Goal: Find specific page/section: Find specific page/section

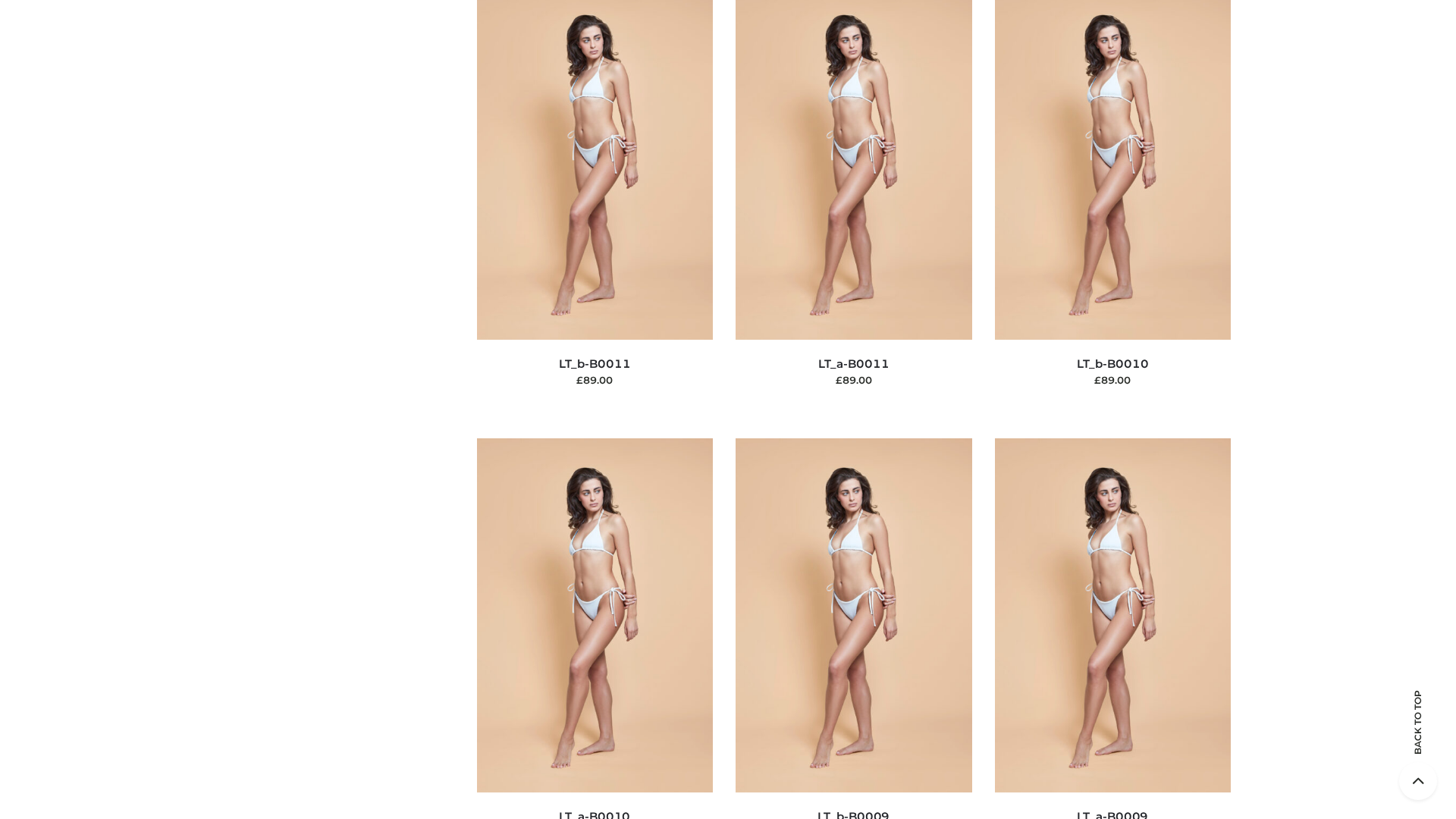
scroll to position [6811, 0]
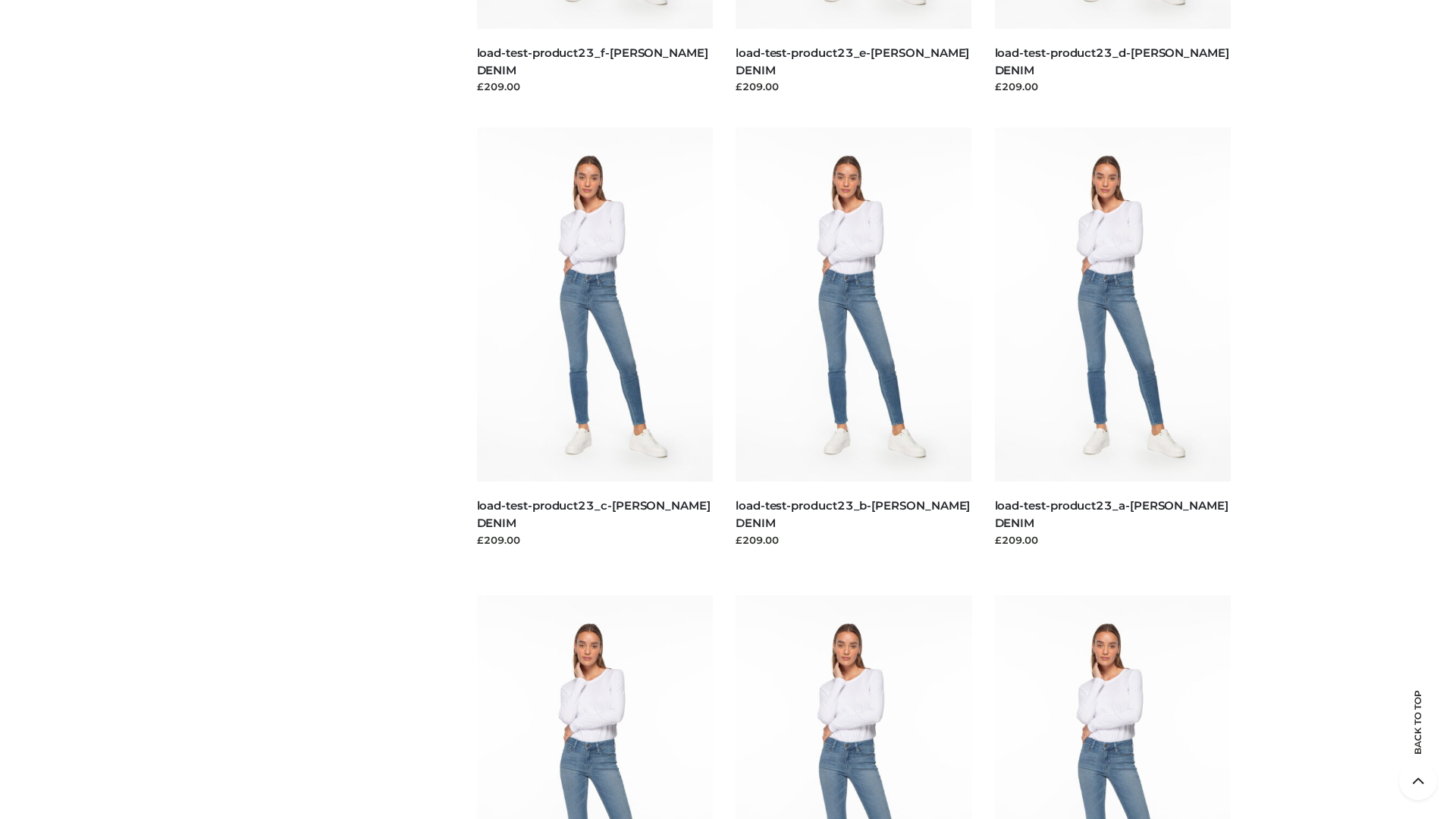
scroll to position [1331, 0]
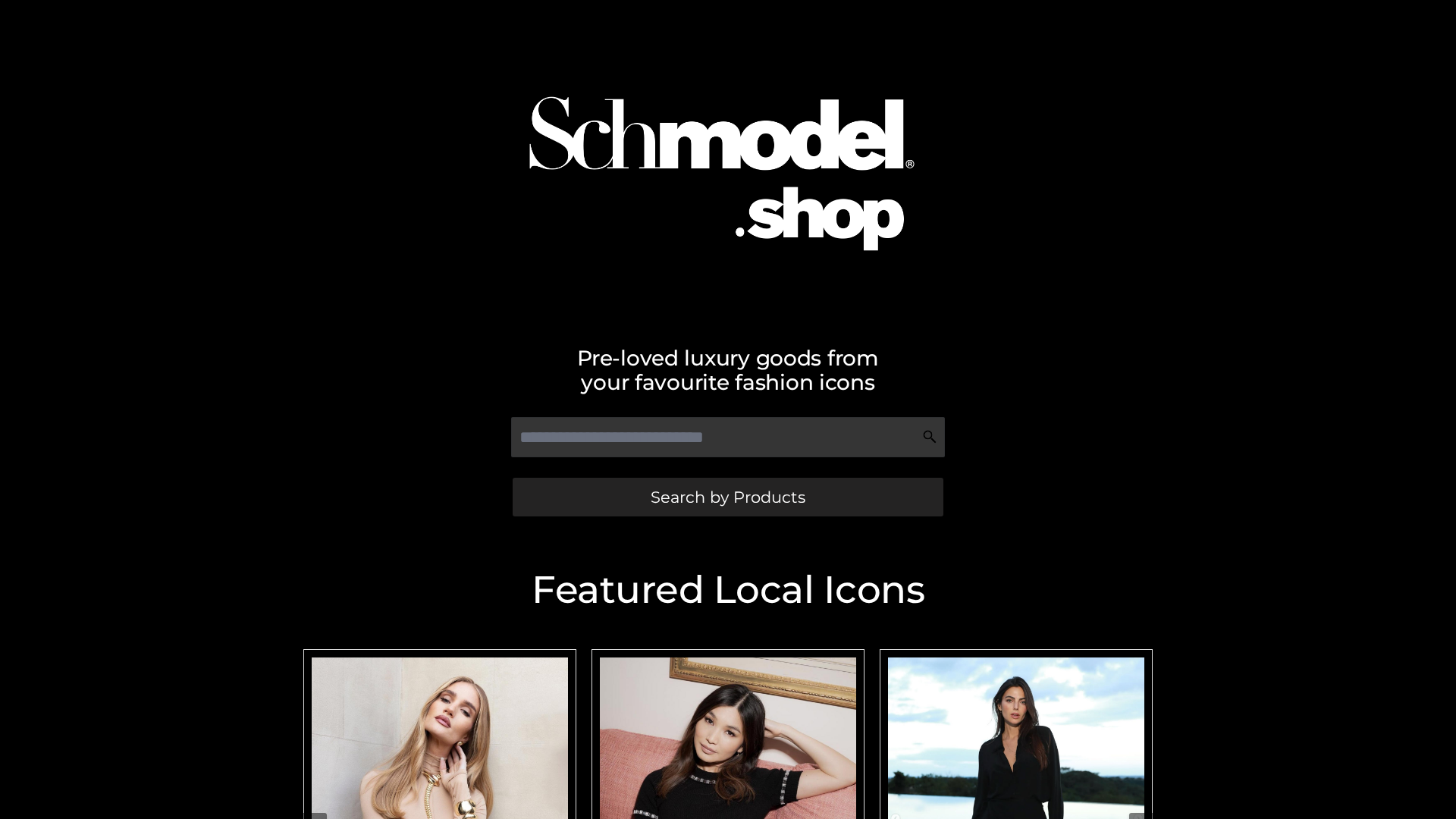
click at [727, 497] on span "Search by Products" at bounding box center [727, 496] width 154 height 16
